Goal: Transaction & Acquisition: Book appointment/travel/reservation

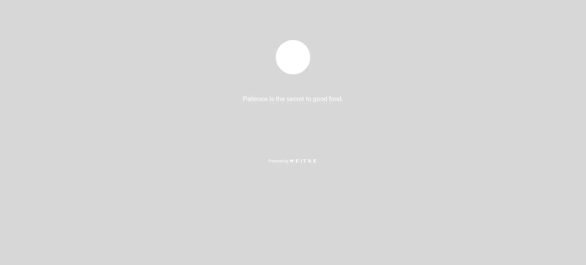
select select "es"
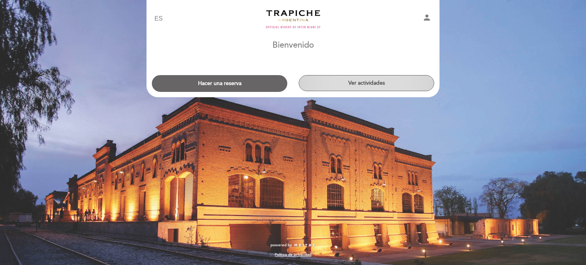
click at [365, 83] on button "Ver actividades" at bounding box center [366, 83] width 135 height 16
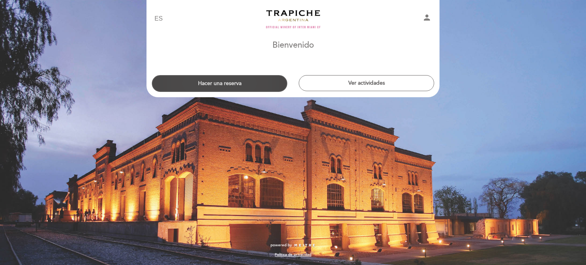
click at [227, 84] on button "Hacer una reserva" at bounding box center [219, 83] width 135 height 17
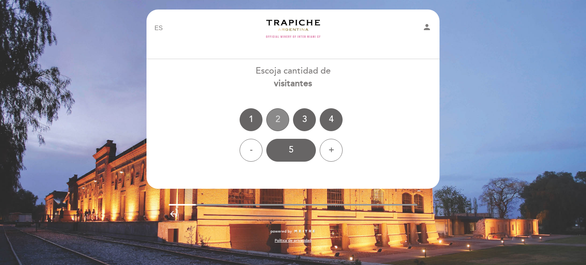
click at [275, 119] on div "2" at bounding box center [277, 119] width 23 height 23
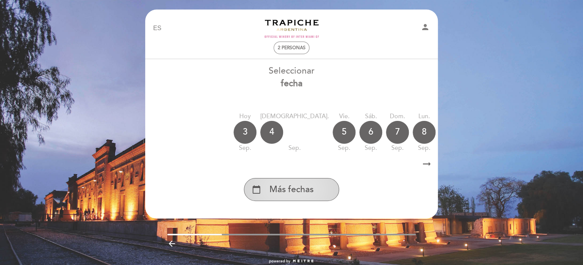
click at [299, 193] on span "Más fechas" at bounding box center [292, 189] width 44 height 13
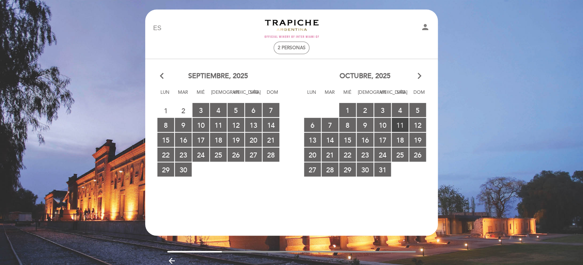
click at [400, 123] on span "11 RESERVAS DISPONIBLES" at bounding box center [400, 125] width 17 height 14
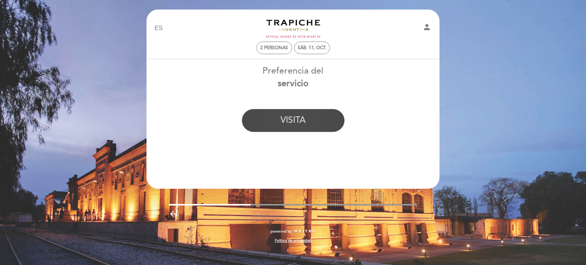
click at [294, 121] on button "VISITA" at bounding box center [293, 120] width 103 height 23
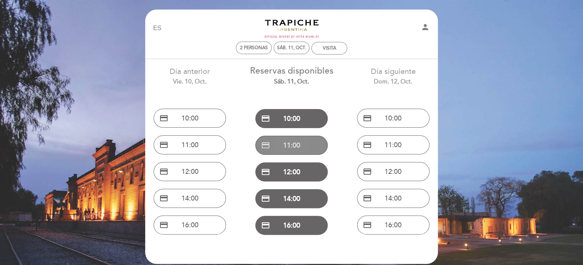
click at [288, 147] on button "credit_card 11:00" at bounding box center [291, 145] width 72 height 19
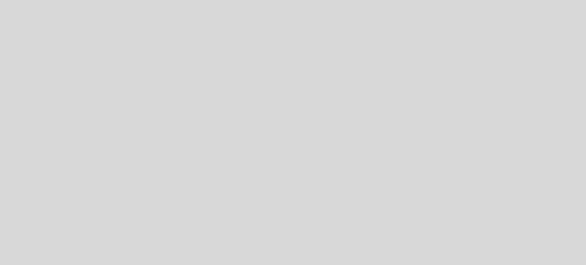
select select "es"
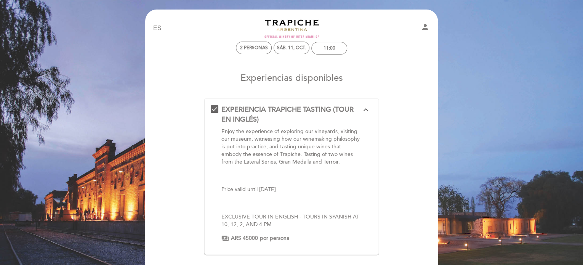
click at [334, 218] on p "EXCLUSIVE TOUR IN ENGLISH - TOURS IN SPANISH AT 10, 12, 2, AND 4 PM" at bounding box center [292, 220] width 140 height 15
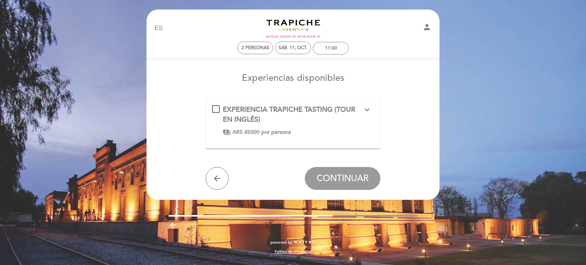
click at [366, 111] on icon "expand_more" at bounding box center [366, 109] width 9 height 9
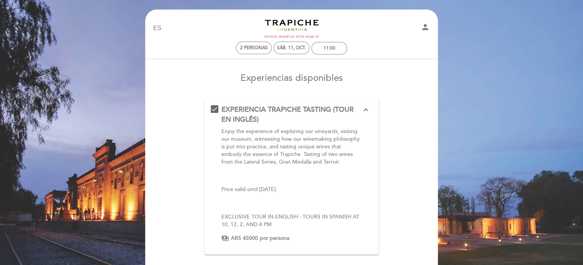
click at [215, 108] on div "EXPERIENCIA TRAPICHE TASTING (TOUR EN INGLÉS) expand_less Enjoy the experience …" at bounding box center [292, 173] width 162 height 137
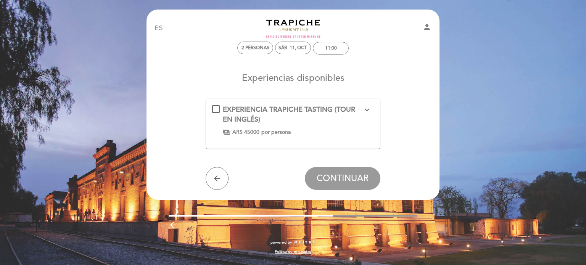
click at [215, 106] on div "EXPERIENCIA TRAPICHE TASTING (TOUR EN INGLÉS) expand_more Enjoy the experience …" at bounding box center [293, 120] width 162 height 31
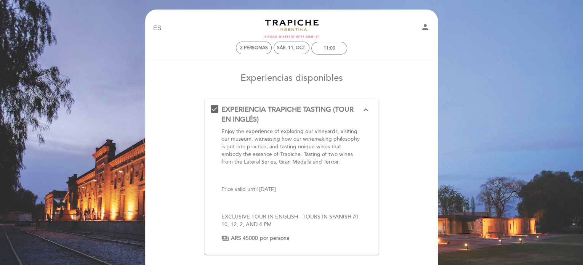
click at [264, 239] on span "por persona" at bounding box center [274, 238] width 29 height 8
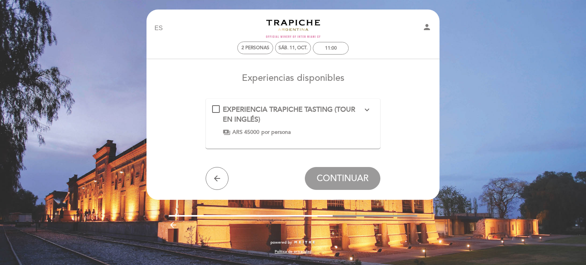
click at [215, 109] on div "EXPERIENCIA TRAPICHE TASTING (TOUR EN INGLÉS) expand_more Enjoy the experience …" at bounding box center [293, 120] width 162 height 31
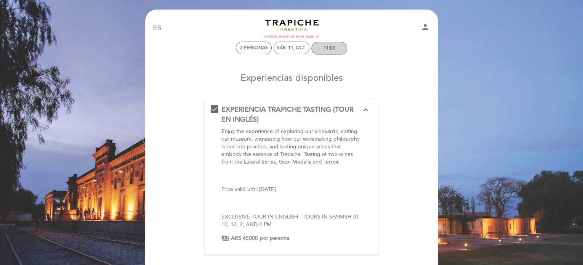
click at [329, 48] on div "11:00" at bounding box center [330, 48] width 12 height 6
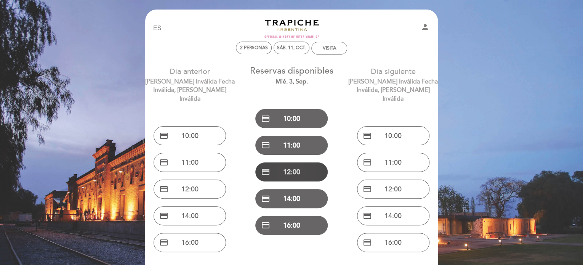
click at [290, 175] on button "credit_card 12:00" at bounding box center [291, 171] width 72 height 19
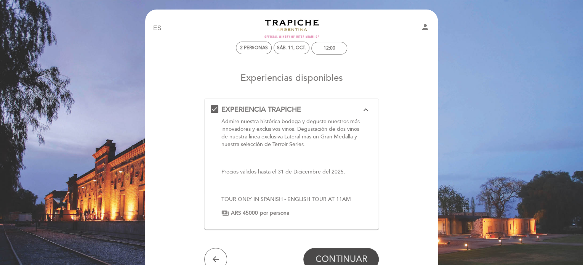
click at [340, 257] on span "CONTINUAR" at bounding box center [341, 259] width 52 height 11
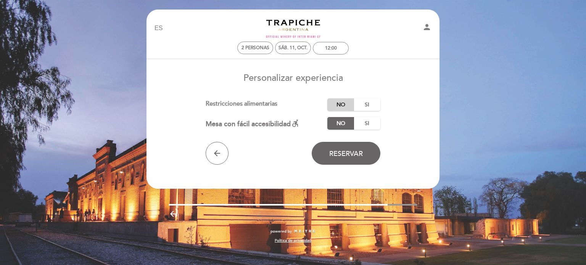
click at [337, 100] on label "No" at bounding box center [340, 104] width 27 height 13
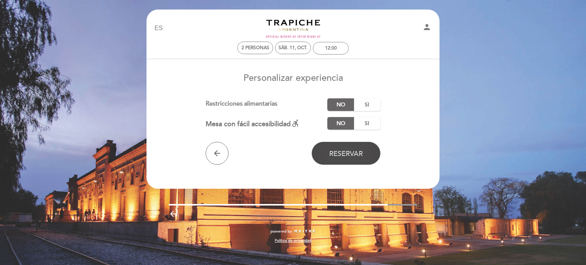
click at [348, 153] on span "Reservar" at bounding box center [346, 153] width 34 height 8
